Goal: Information Seeking & Learning: Learn about a topic

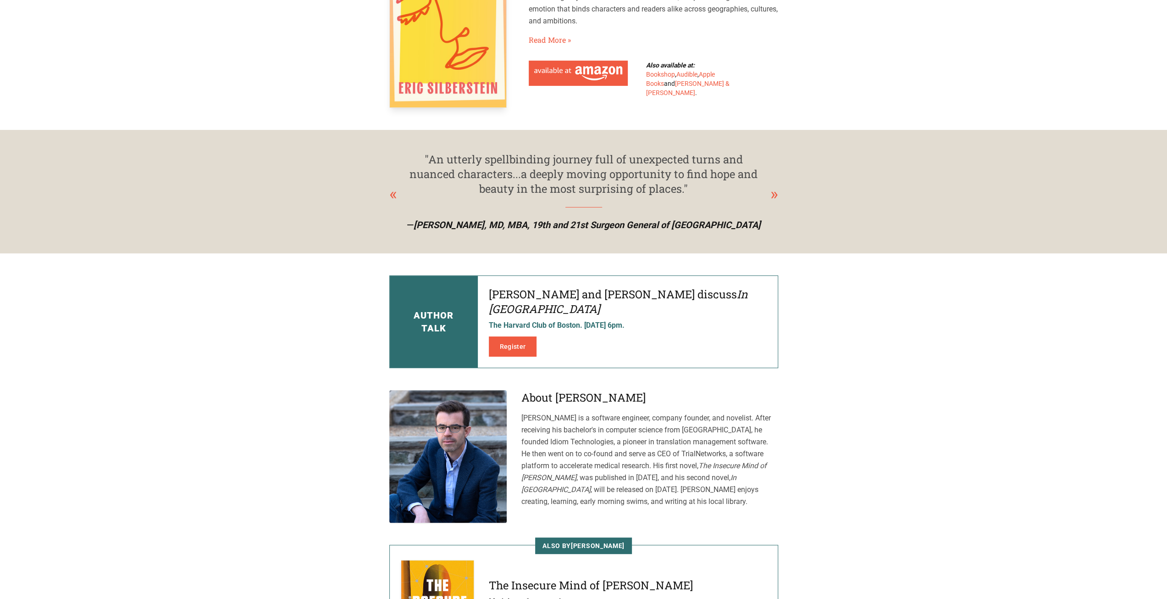
scroll to position [4, 0]
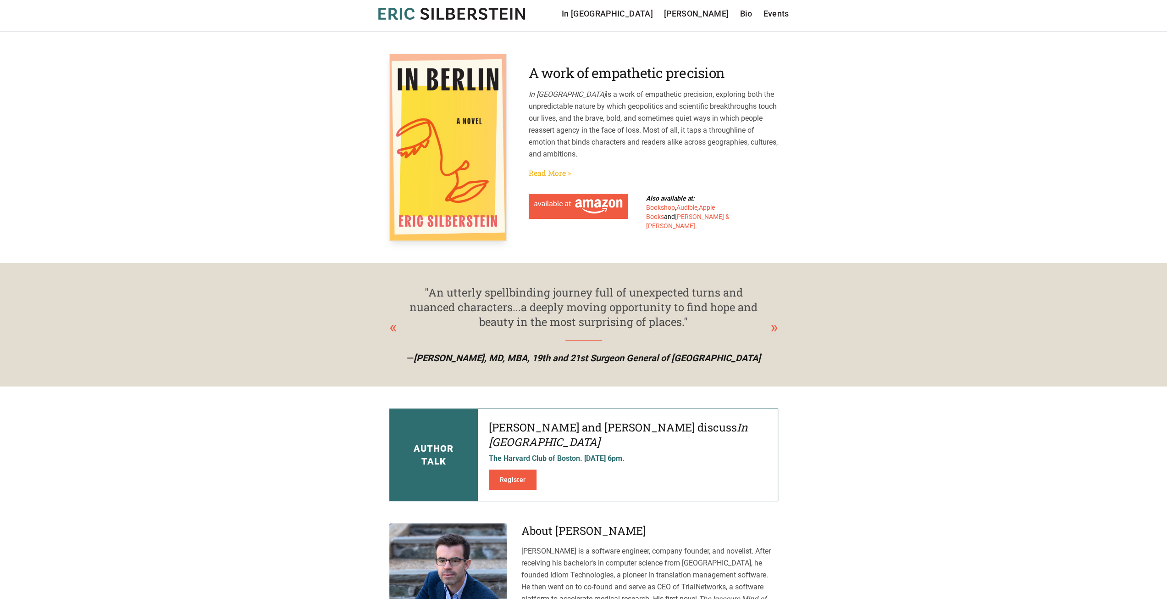
click at [542, 170] on link "Read More »" at bounding box center [550, 172] width 42 height 11
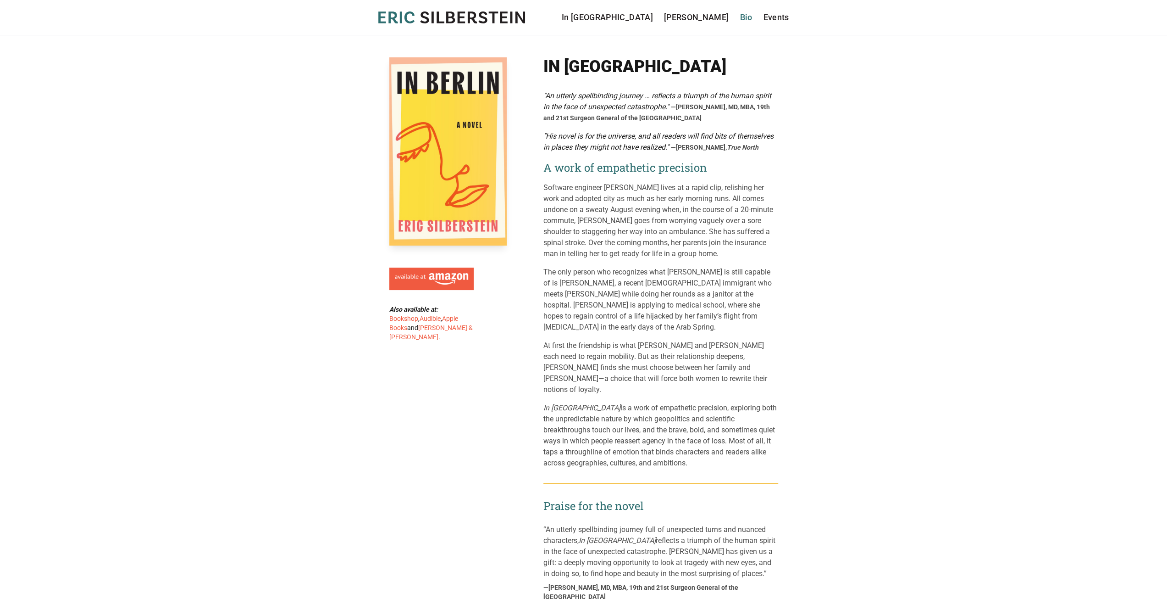
click at [747, 20] on link "Bio" at bounding box center [746, 17] width 12 height 13
